Goal: Information Seeking & Learning: Check status

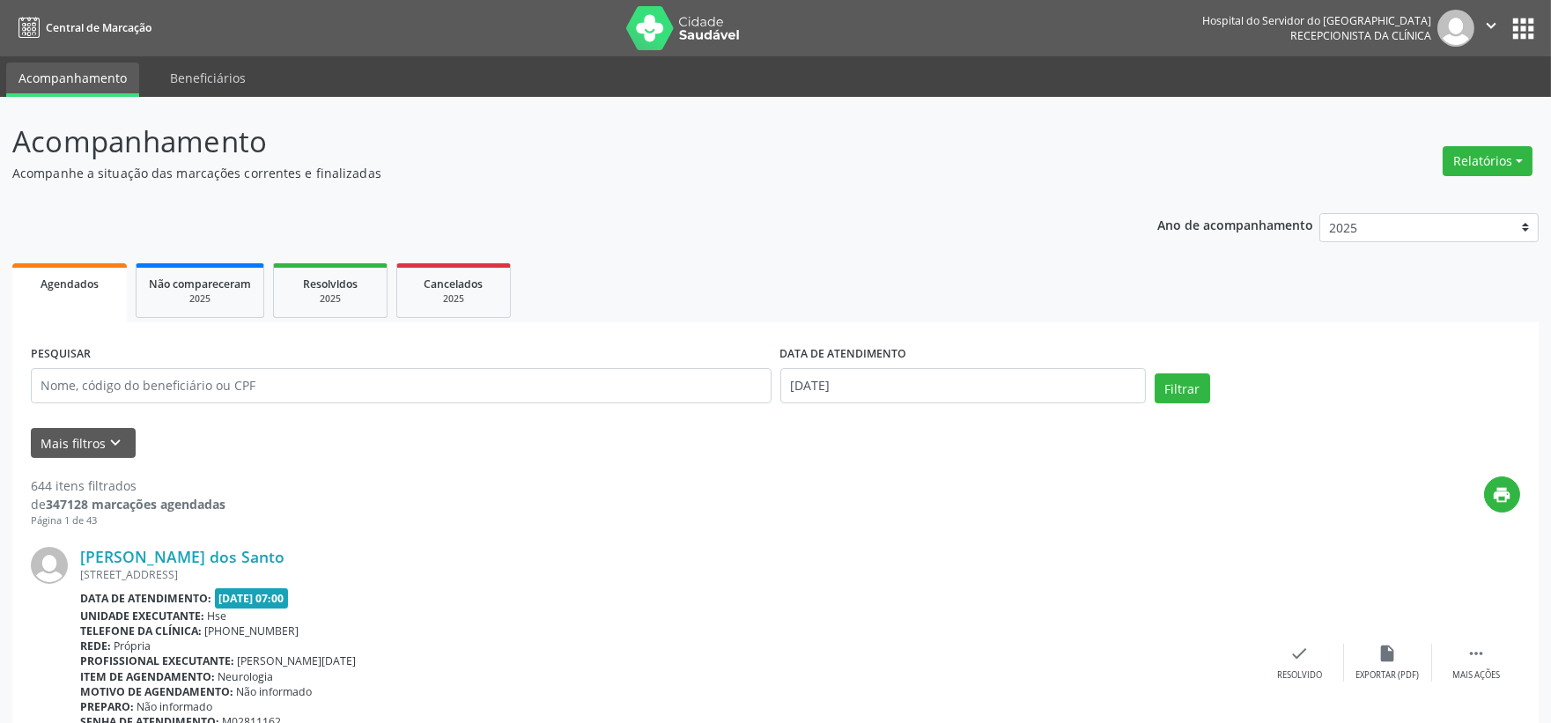
drag, startPoint x: 0, startPoint y: 0, endPoint x: 632, endPoint y: 15, distance: 632.7
click at [1484, 155] on button "Relatórios" at bounding box center [1488, 161] width 90 height 30
click at [1436, 191] on link "Agendamentos" at bounding box center [1436, 198] width 189 height 25
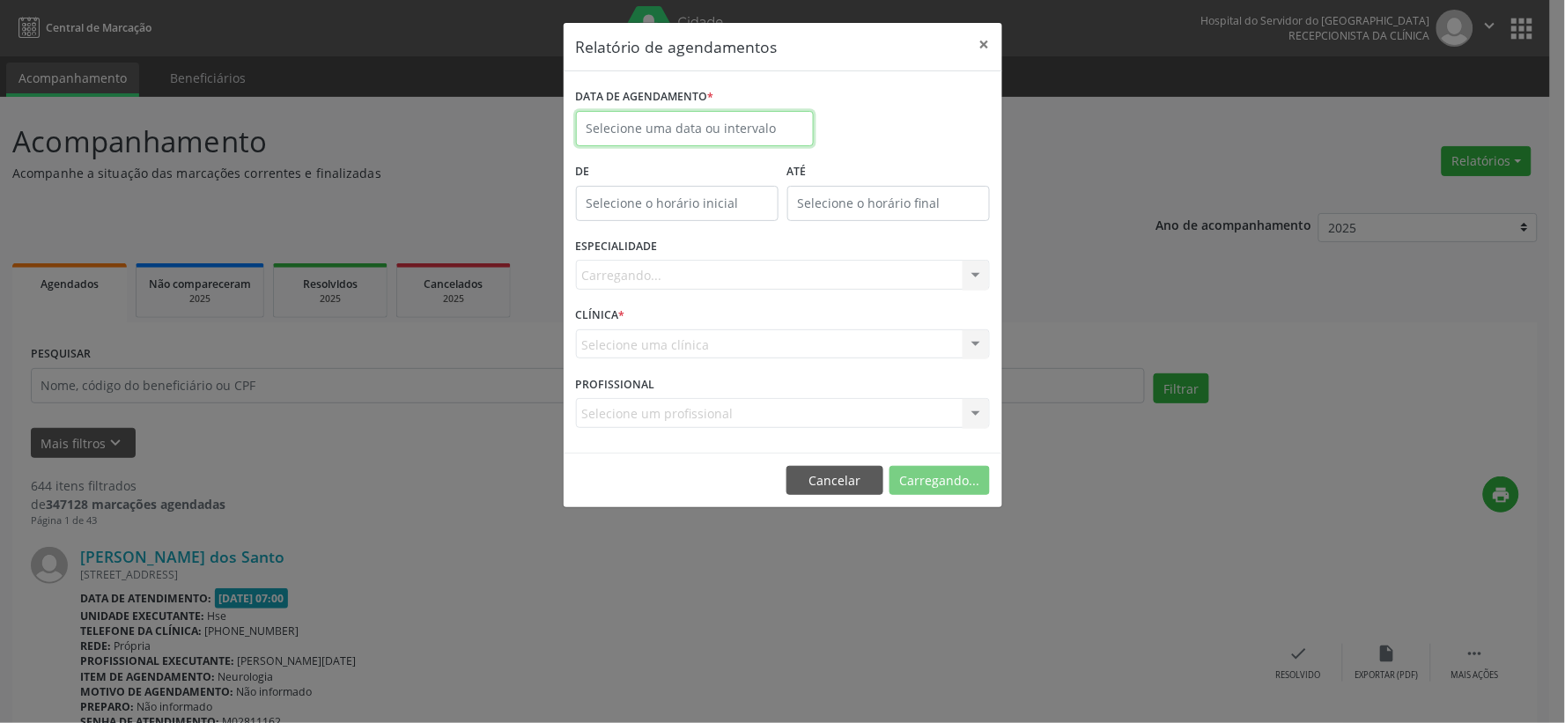
click at [701, 134] on body "Central de Marcação Hospital do Servidor do [GEOGRAPHIC_DATA] Recepcionista da …" at bounding box center [782, 361] width 1565 height 723
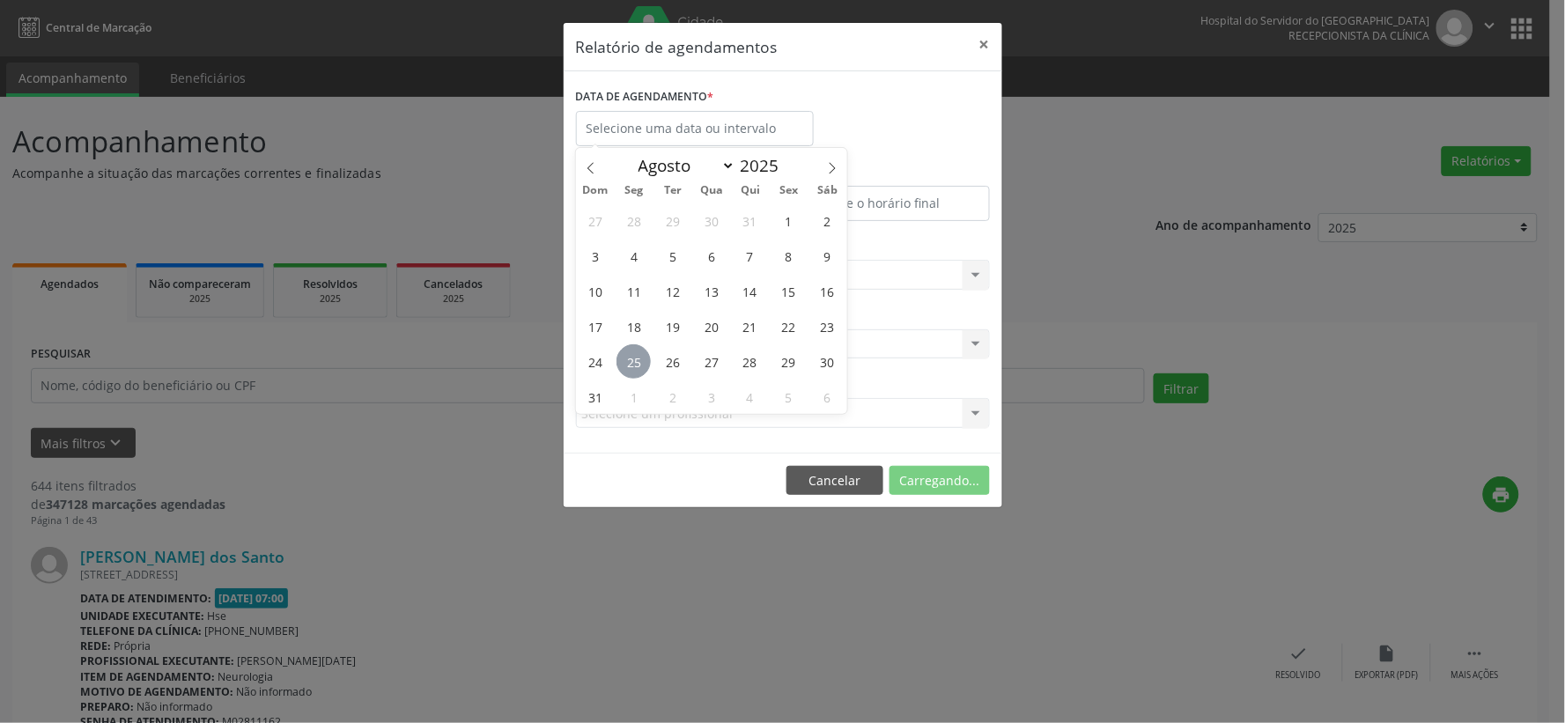
click at [635, 359] on span "25" at bounding box center [634, 361] width 34 height 34
type input "[DATE]"
click at [635, 359] on span "25" at bounding box center [634, 361] width 34 height 34
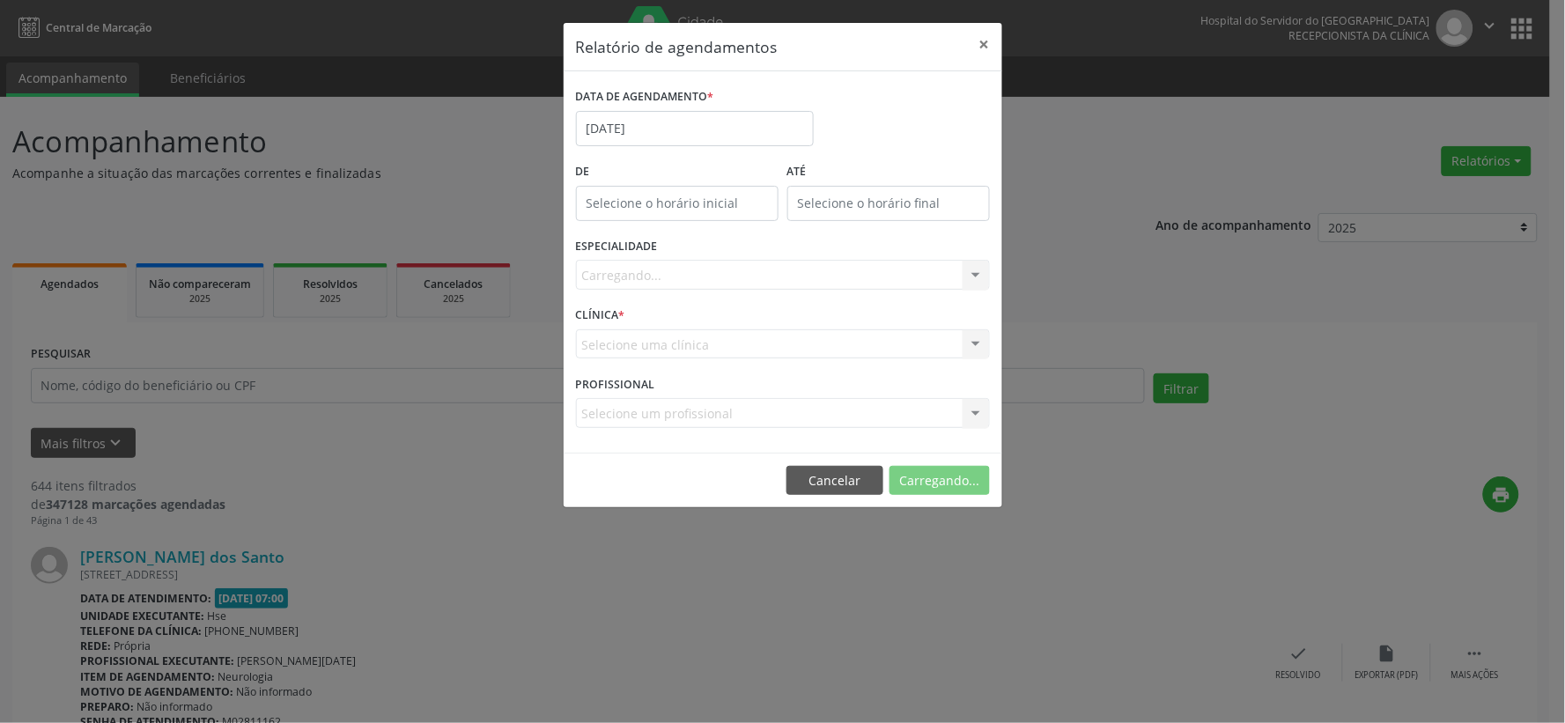
click at [724, 277] on div "Carregando... Nenhum resultado encontrado para: " " Não há nenhuma opção para s…" at bounding box center [783, 275] width 414 height 30
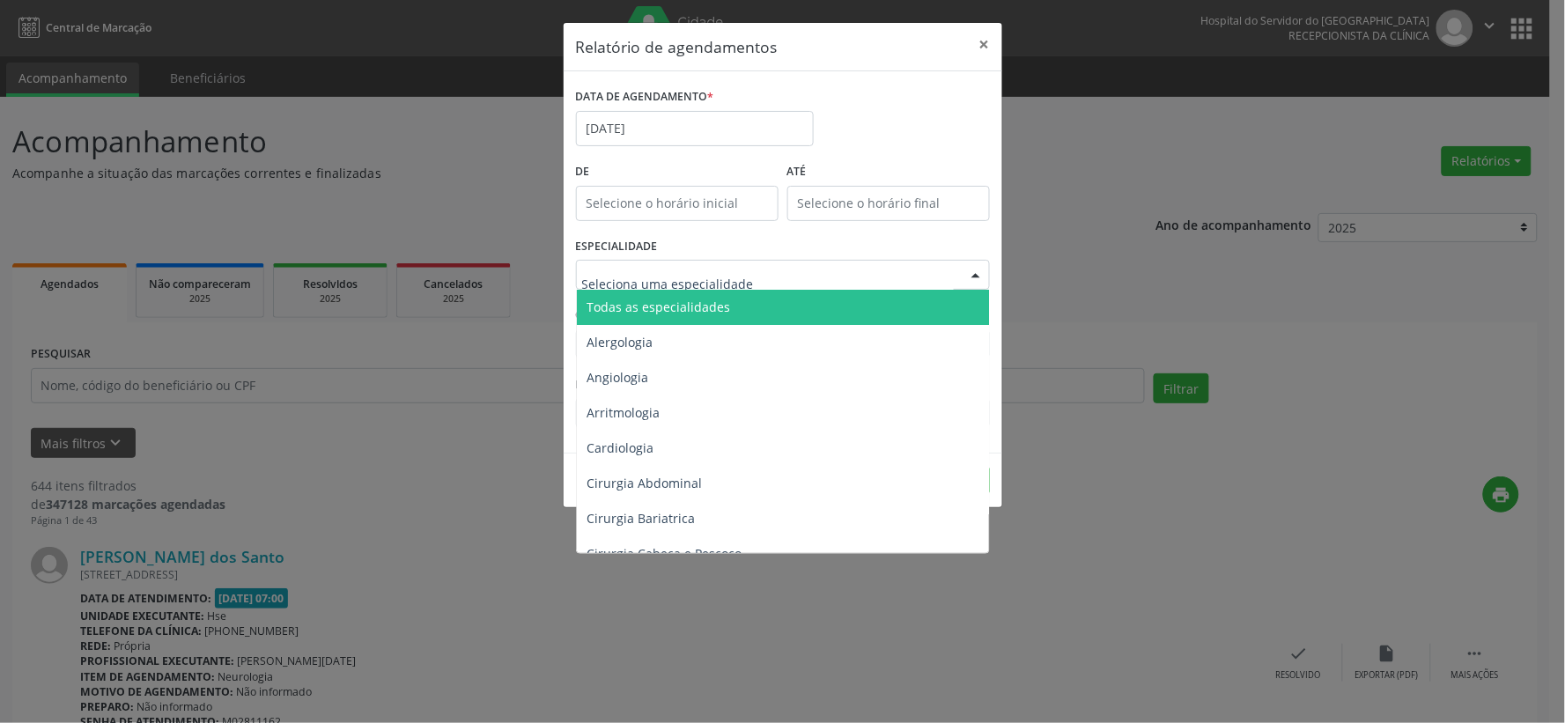
click at [717, 292] on span "Todas as especialidades" at bounding box center [784, 307] width 415 height 35
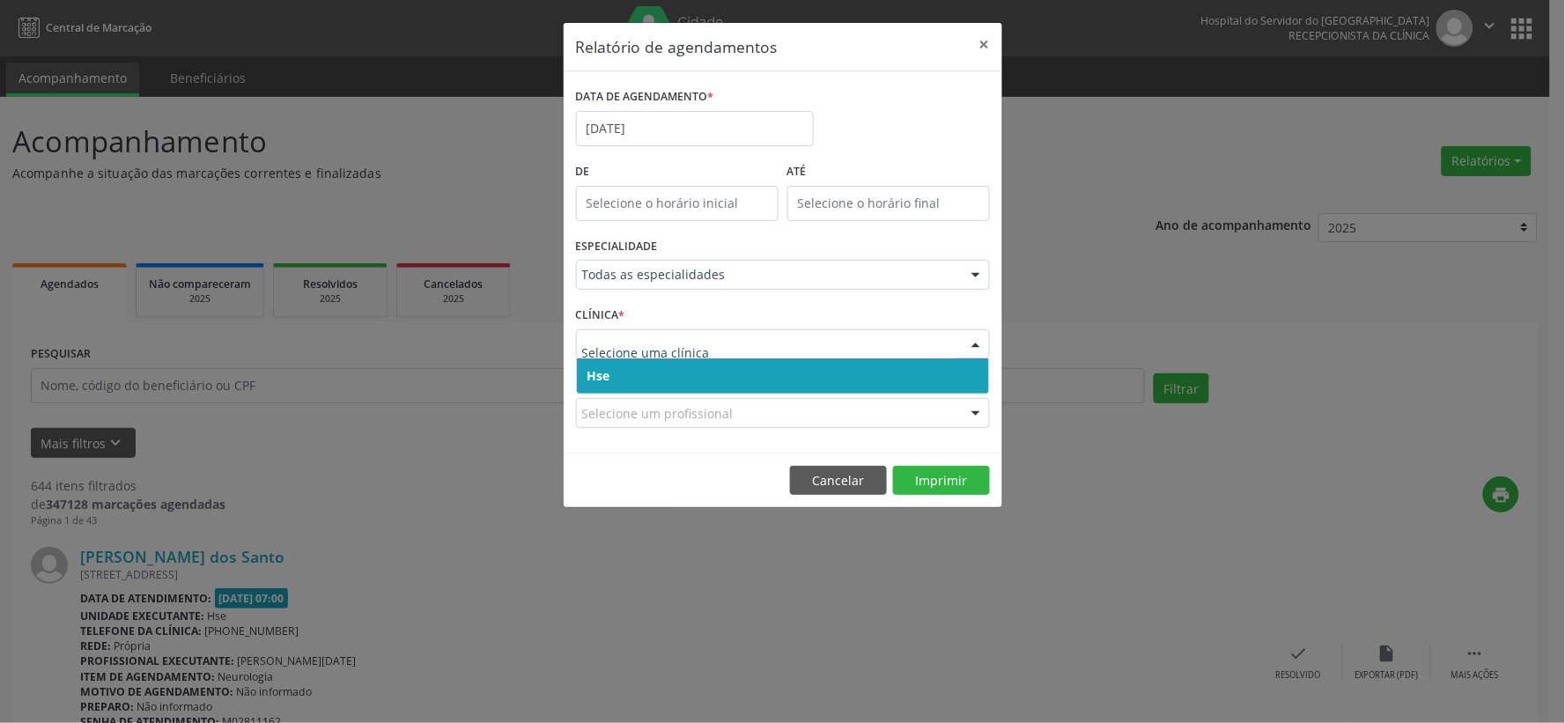
click at [763, 352] on input "text" at bounding box center [768, 353] width 372 height 35
click at [754, 380] on span "Hse" at bounding box center [783, 376] width 412 height 35
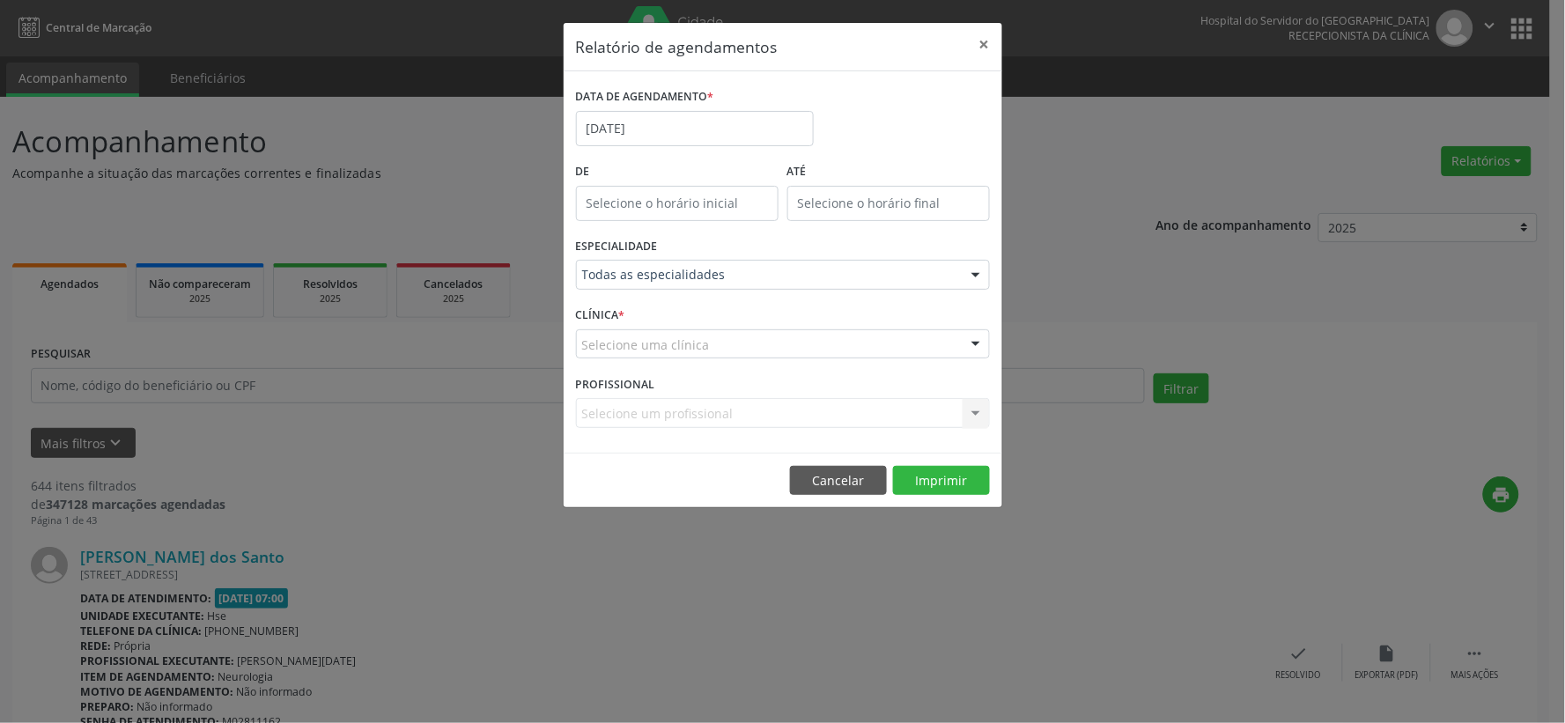
click at [779, 344] on div "Selecione uma clínica" at bounding box center [783, 344] width 414 height 30
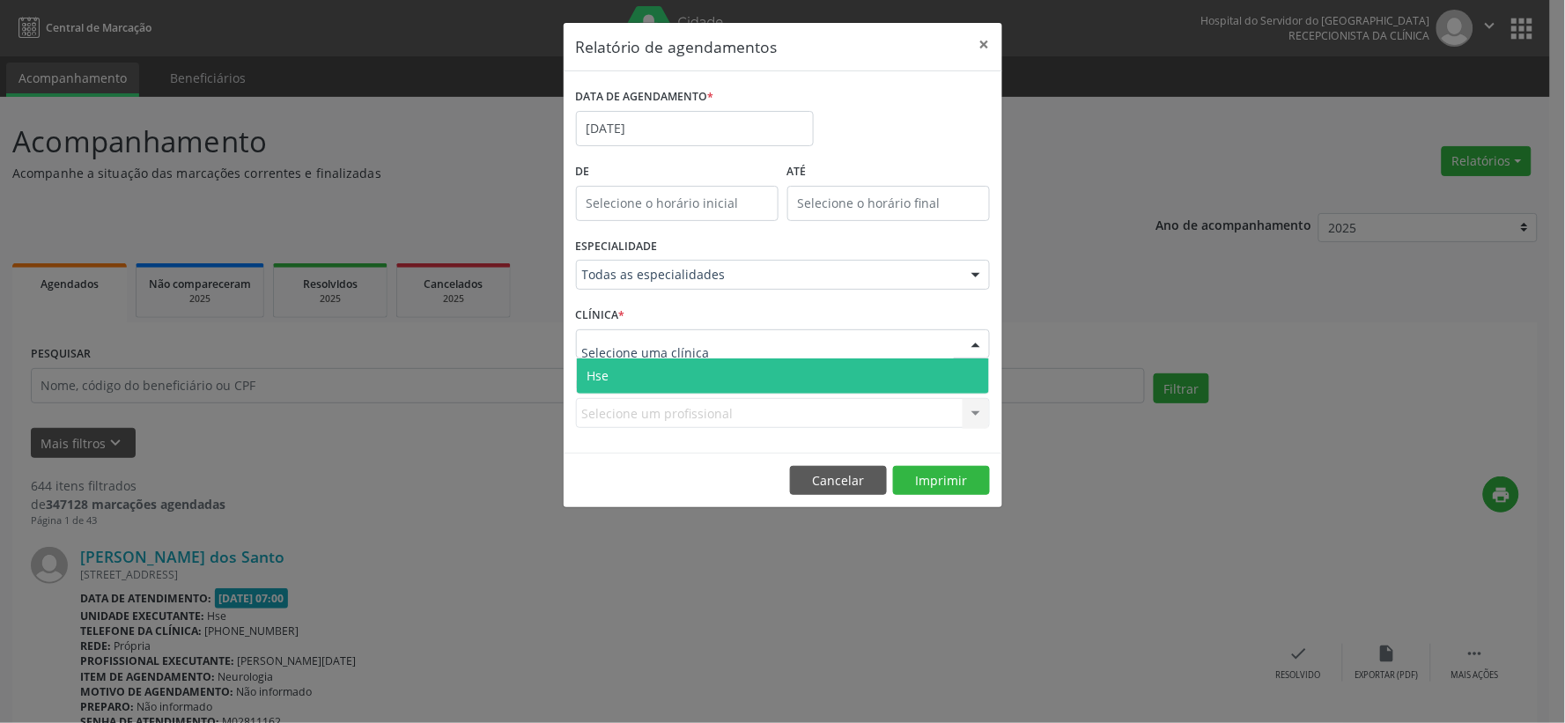
click at [749, 364] on span "Hse" at bounding box center [783, 376] width 412 height 35
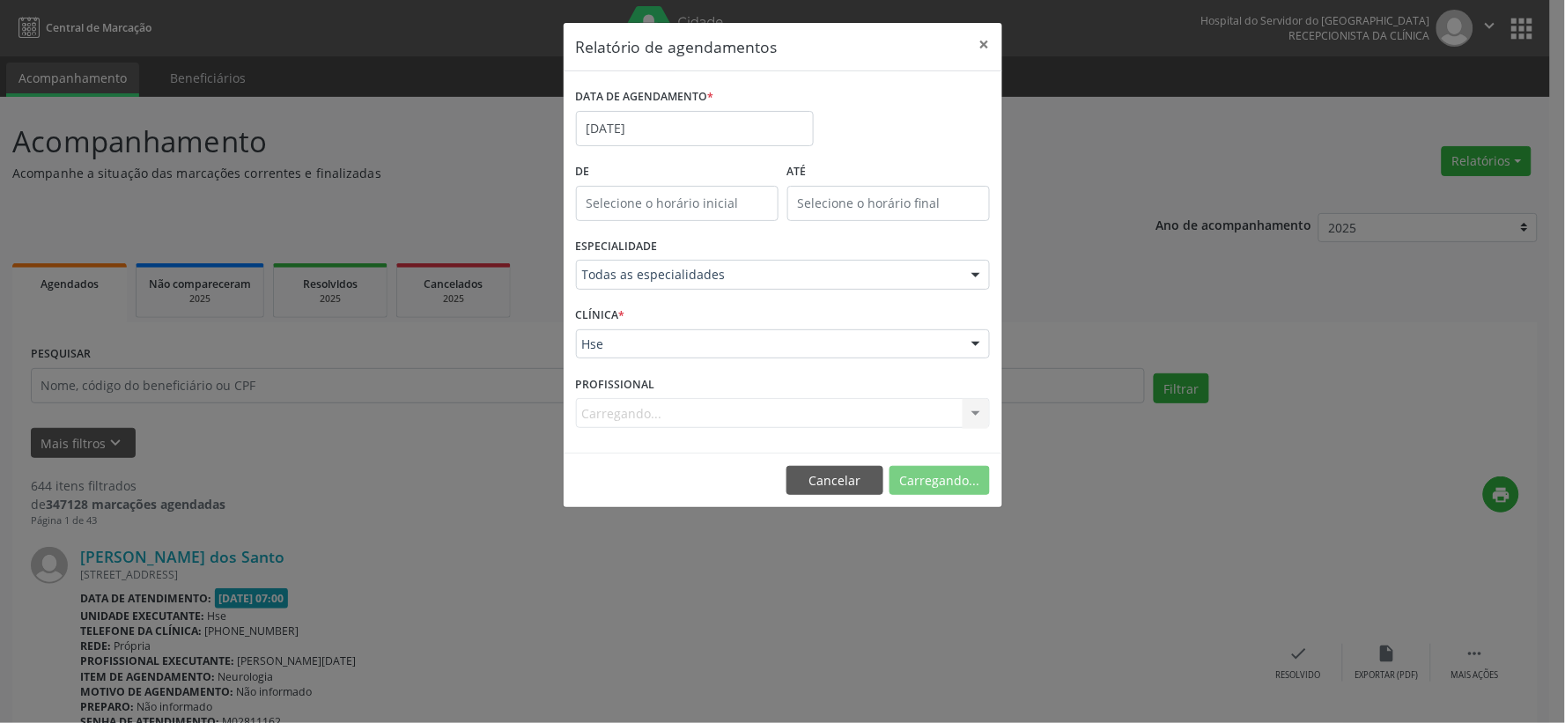
click at [796, 397] on div "PROFISSIONAL [GEOGRAPHIC_DATA]... Nenhum resultado encontrado para: " " Não há …" at bounding box center [783, 405] width 423 height 69
click at [921, 412] on div "Selecione um profissional" at bounding box center [783, 413] width 414 height 30
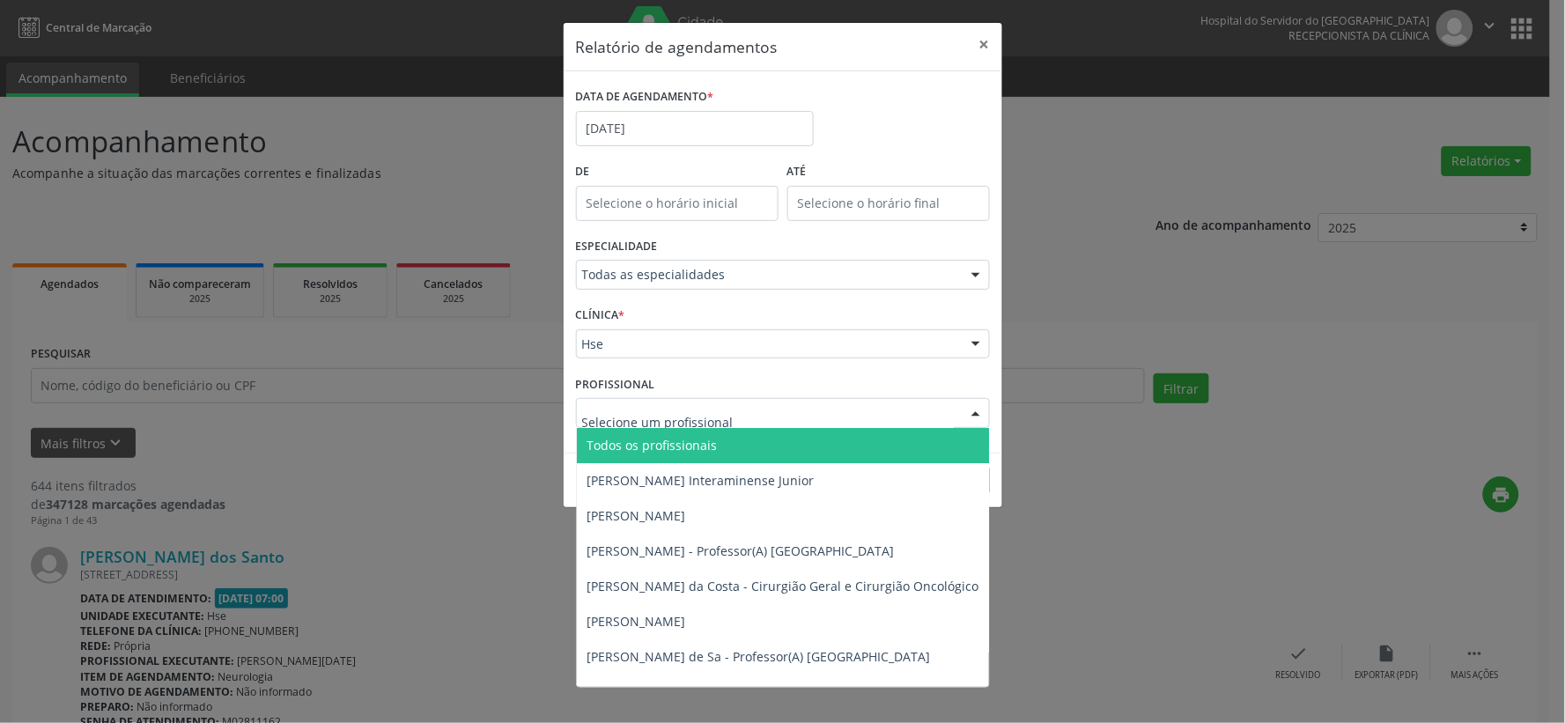
click at [756, 441] on span "Todos os profissionais" at bounding box center [873, 445] width 593 height 35
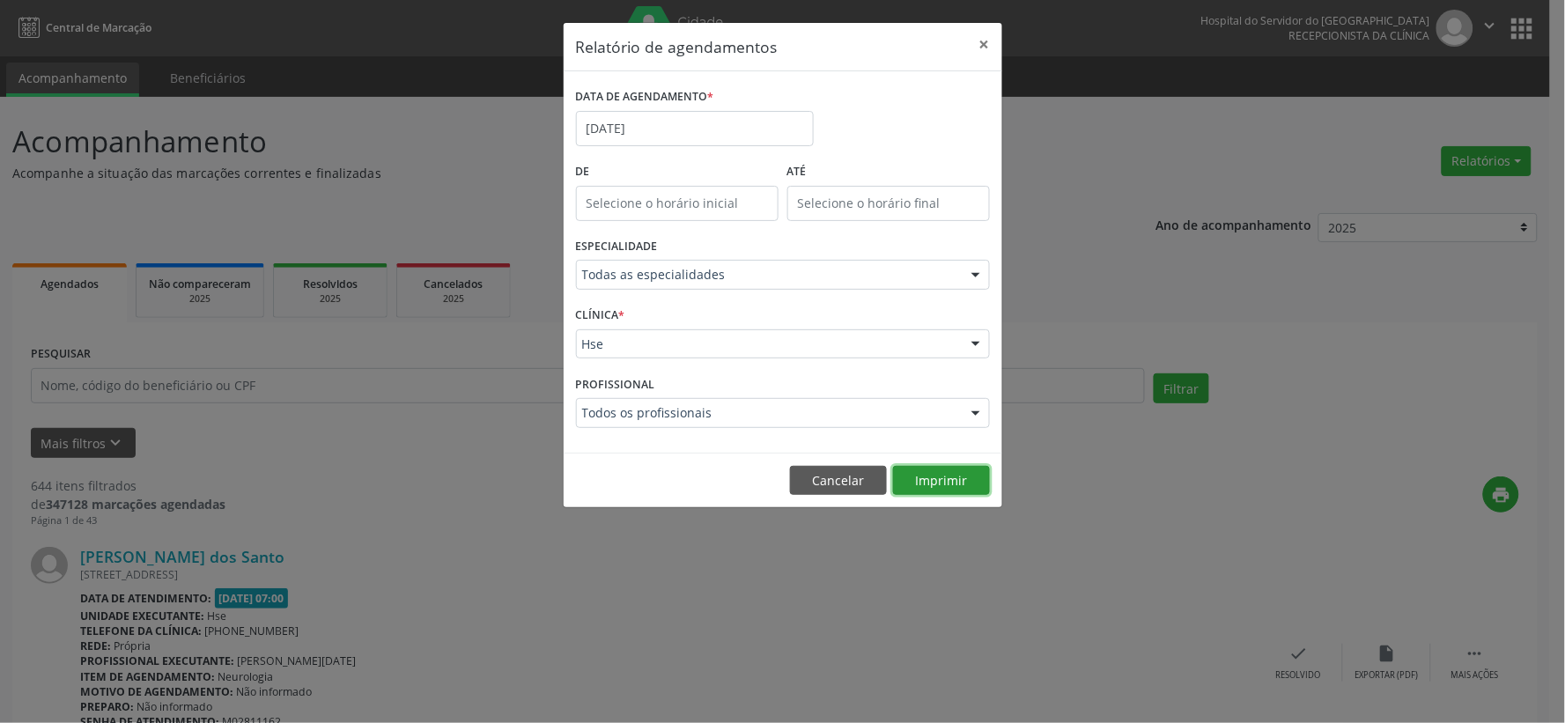
click at [938, 470] on button "Imprimir" at bounding box center [941, 481] width 97 height 30
click at [973, 33] on button "×" at bounding box center [984, 44] width 35 height 43
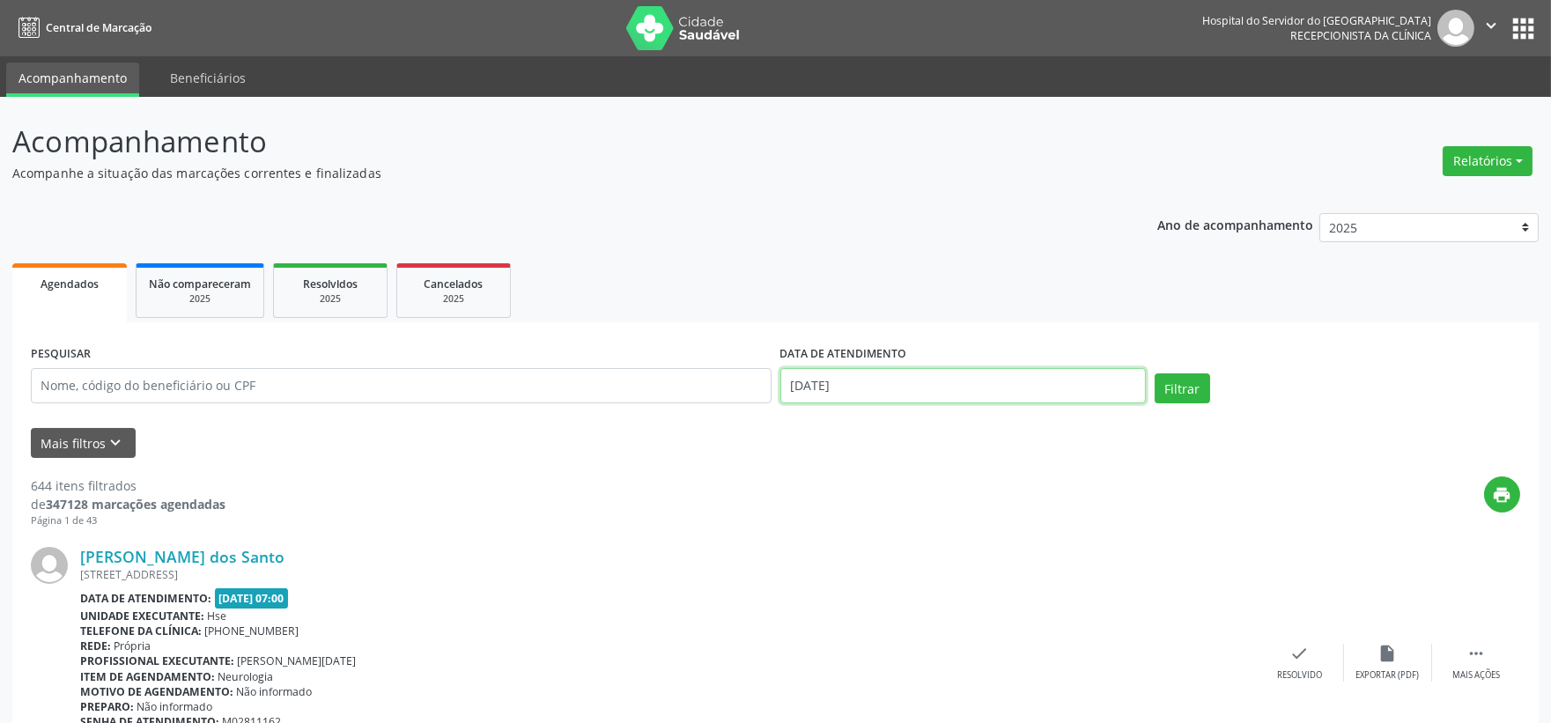
click at [893, 376] on input "[DATE]" at bounding box center [963, 385] width 366 height 35
click at [1024, 586] on span "23" at bounding box center [1032, 583] width 34 height 34
type input "[DATE]"
click at [1024, 586] on span "23" at bounding box center [1032, 583] width 34 height 34
click at [1198, 384] on button "Filtrar" at bounding box center [1182, 388] width 55 height 30
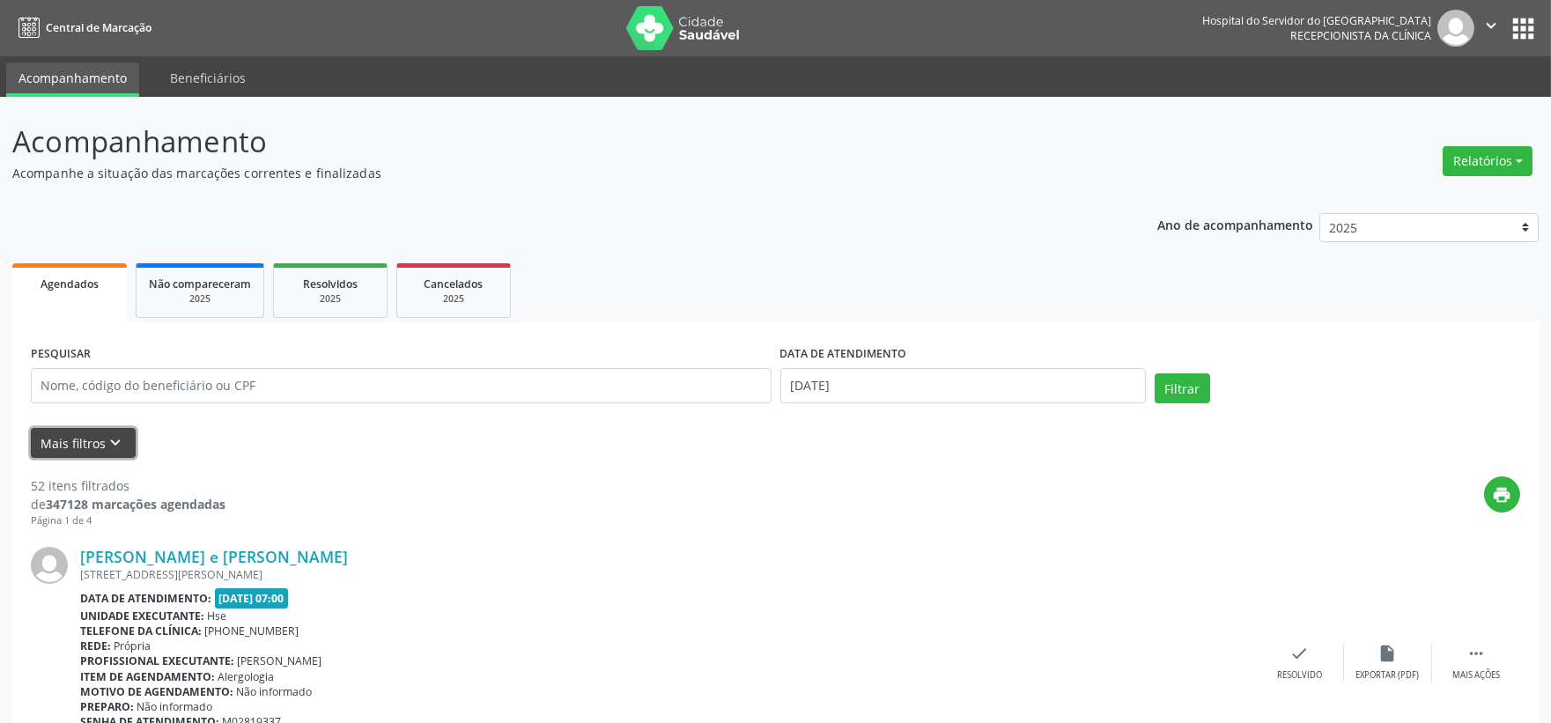
click at [94, 428] on button "Mais filtros keyboard_arrow_down" at bounding box center [83, 443] width 105 height 31
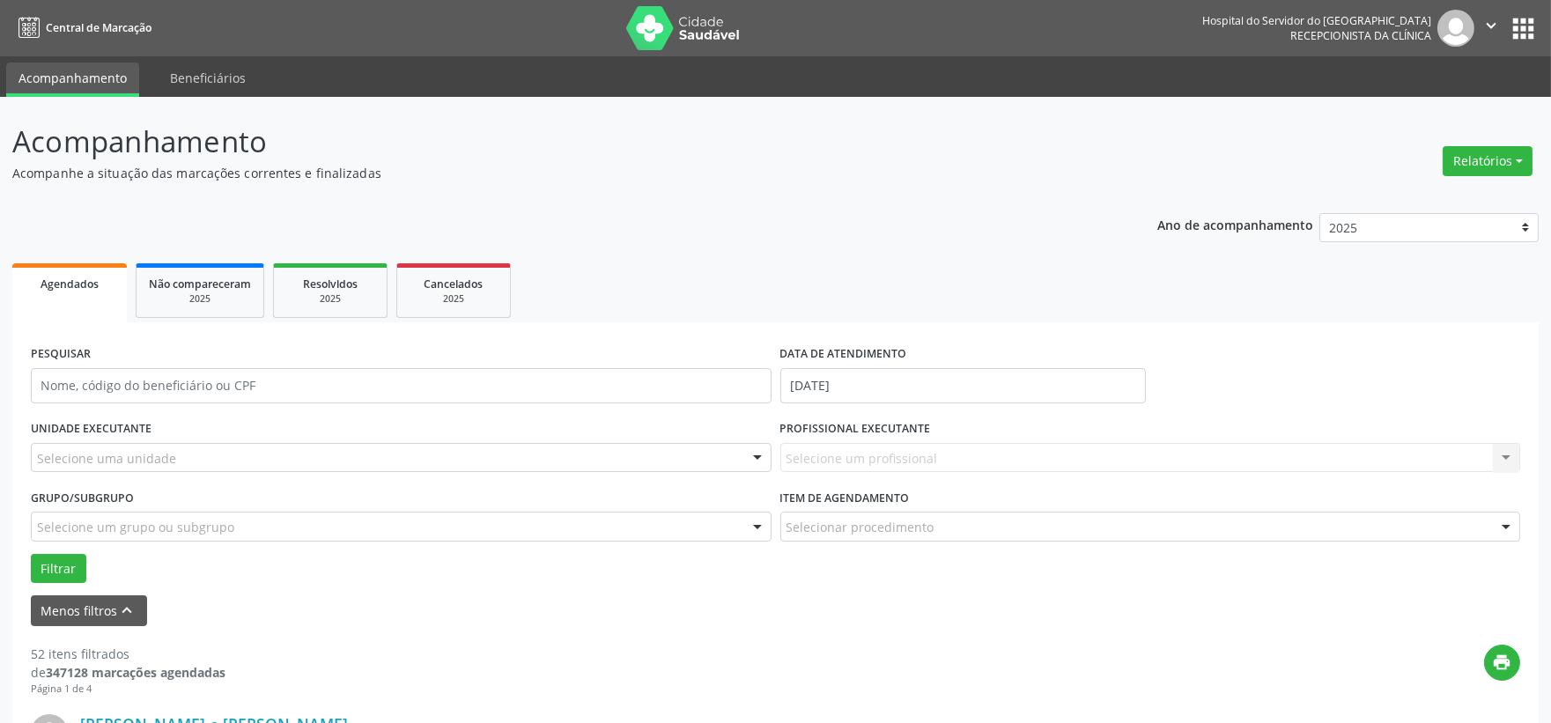
click at [162, 445] on div "Selecione uma unidade" at bounding box center [401, 458] width 741 height 30
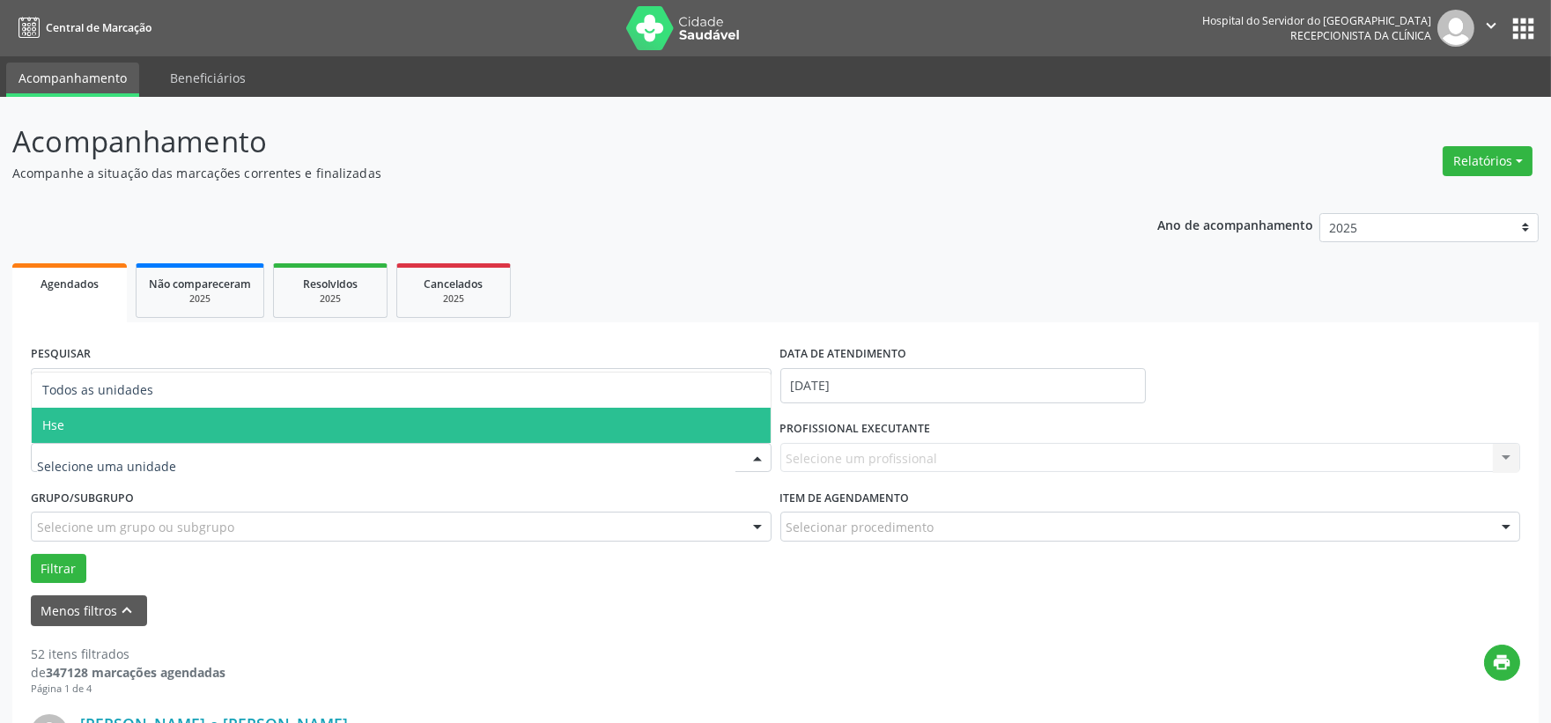
click at [137, 419] on span "Hse" at bounding box center [401, 425] width 739 height 35
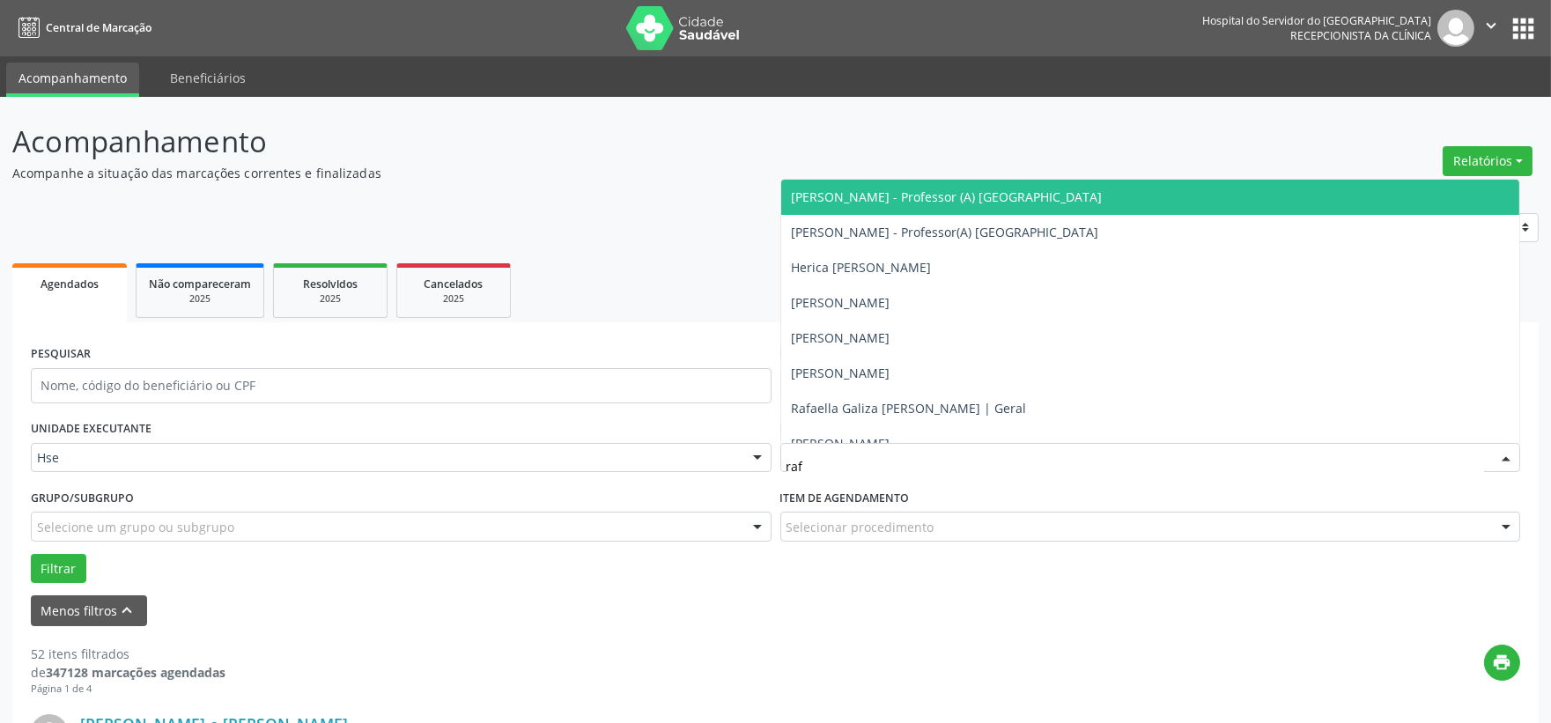
type input "rafa"
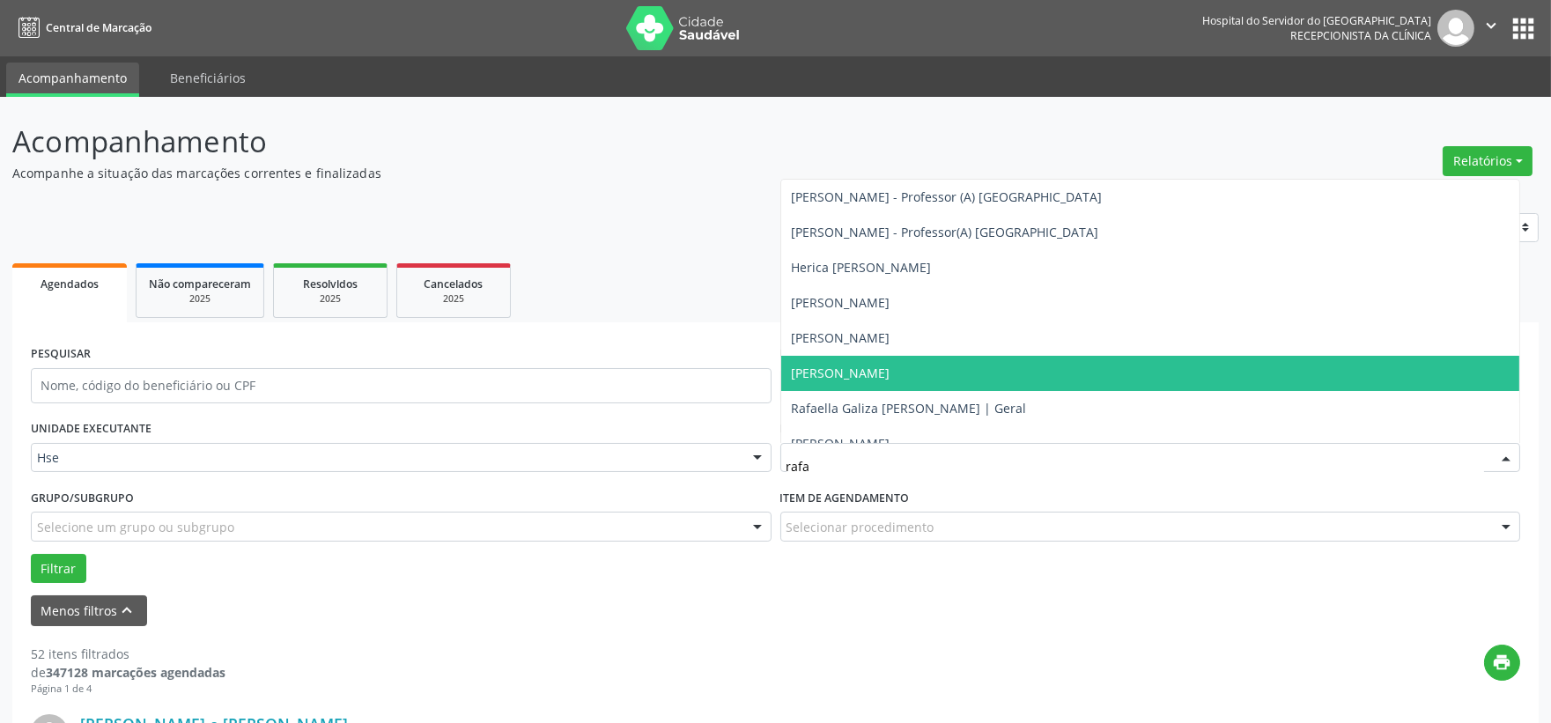
click at [891, 365] on span "[PERSON_NAME]" at bounding box center [841, 373] width 99 height 17
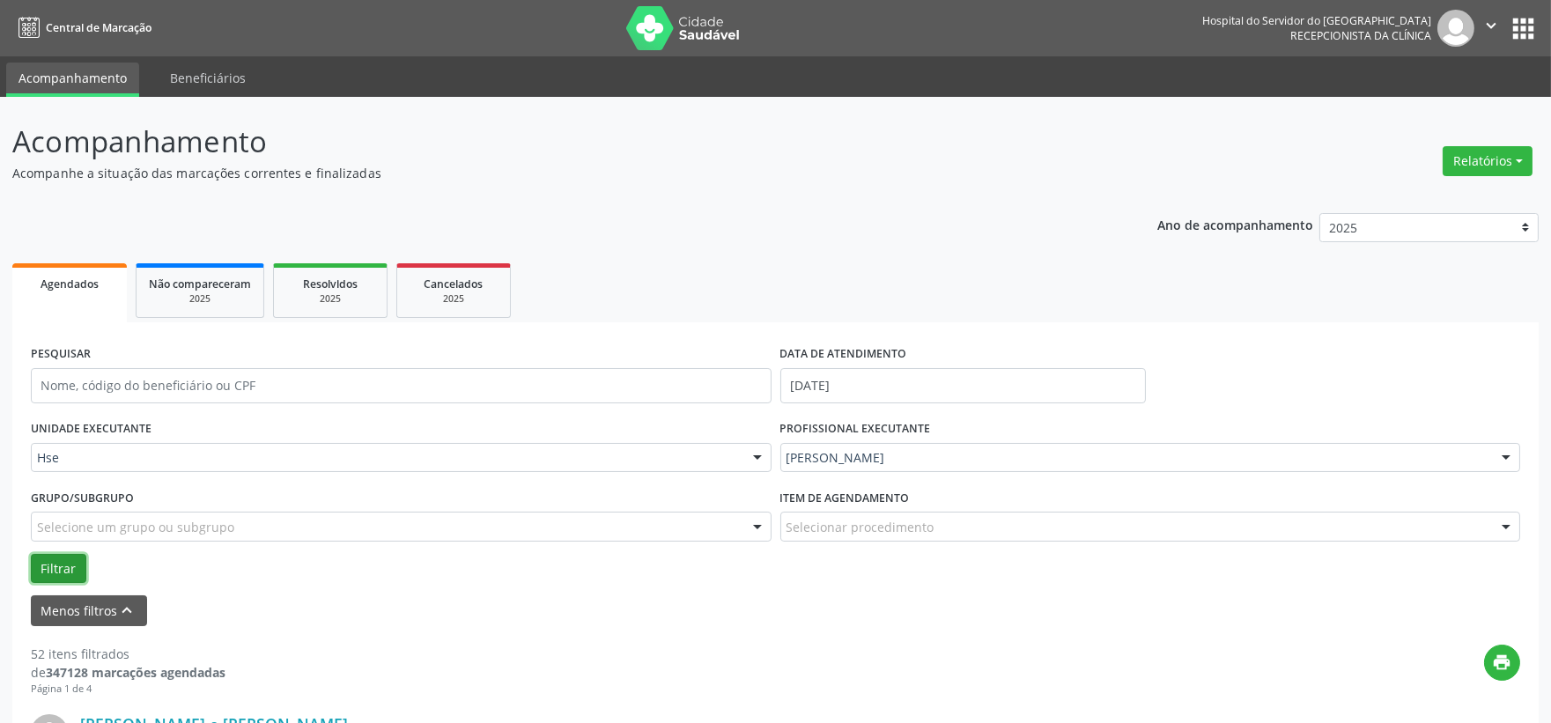
click at [37, 558] on button "Filtrar" at bounding box center [58, 569] width 55 height 30
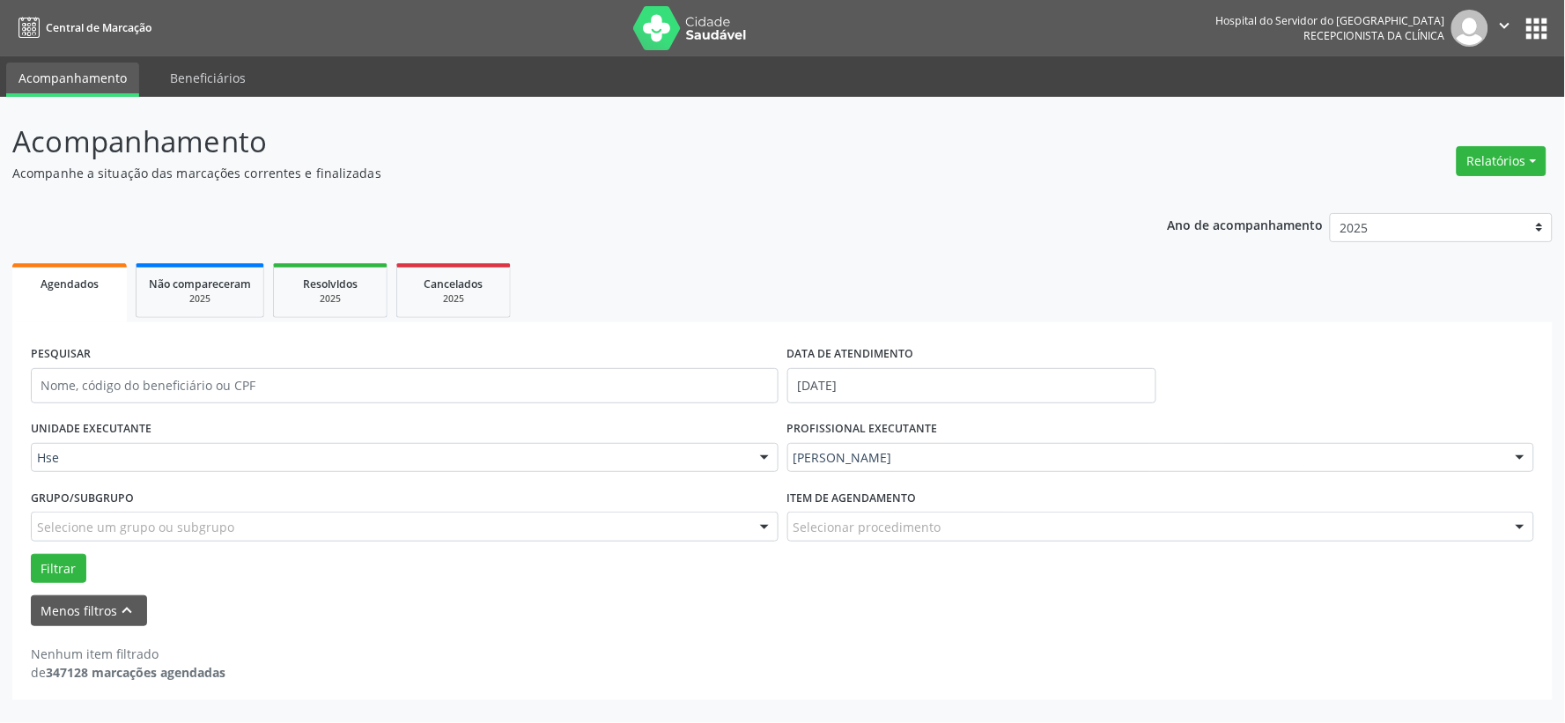
click at [706, 15] on img at bounding box center [690, 28] width 115 height 44
